Goal: Navigation & Orientation: Find specific page/section

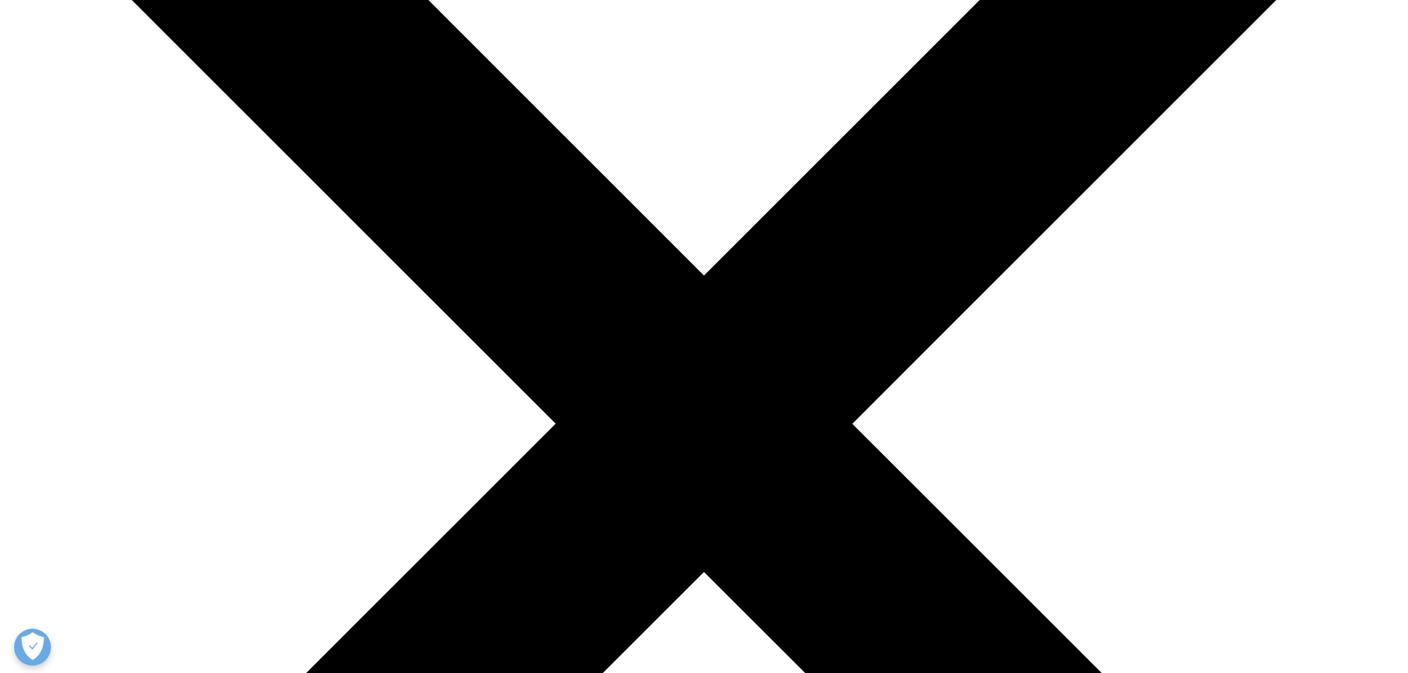
scroll to position [370, 0]
